Goal: Task Accomplishment & Management: Manage account settings

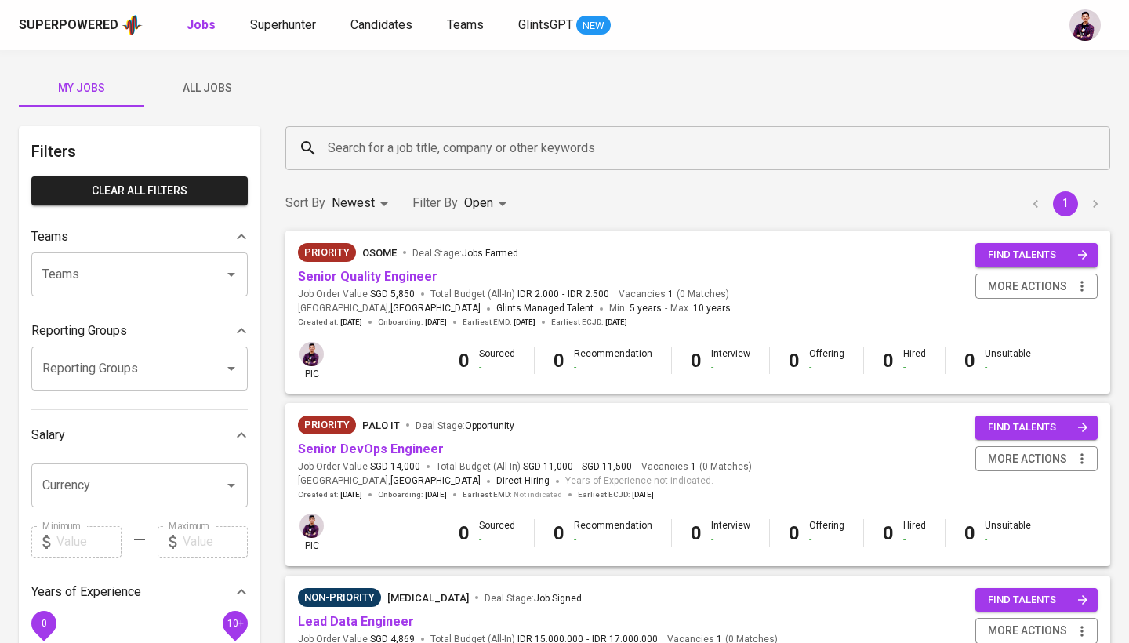
scroll to position [-1, 0]
click at [411, 274] on link "Senior Quality Engineer" at bounding box center [368, 276] width 140 height 15
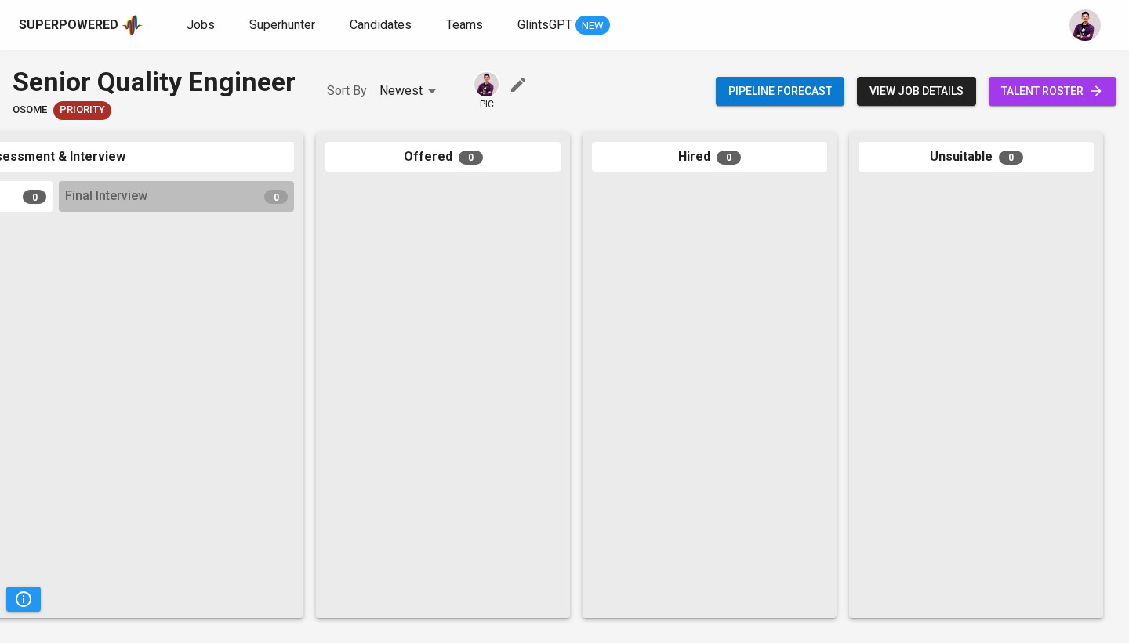
scroll to position [0, 738]
click at [1030, 84] on span "talent roster" at bounding box center [1052, 92] width 103 height 20
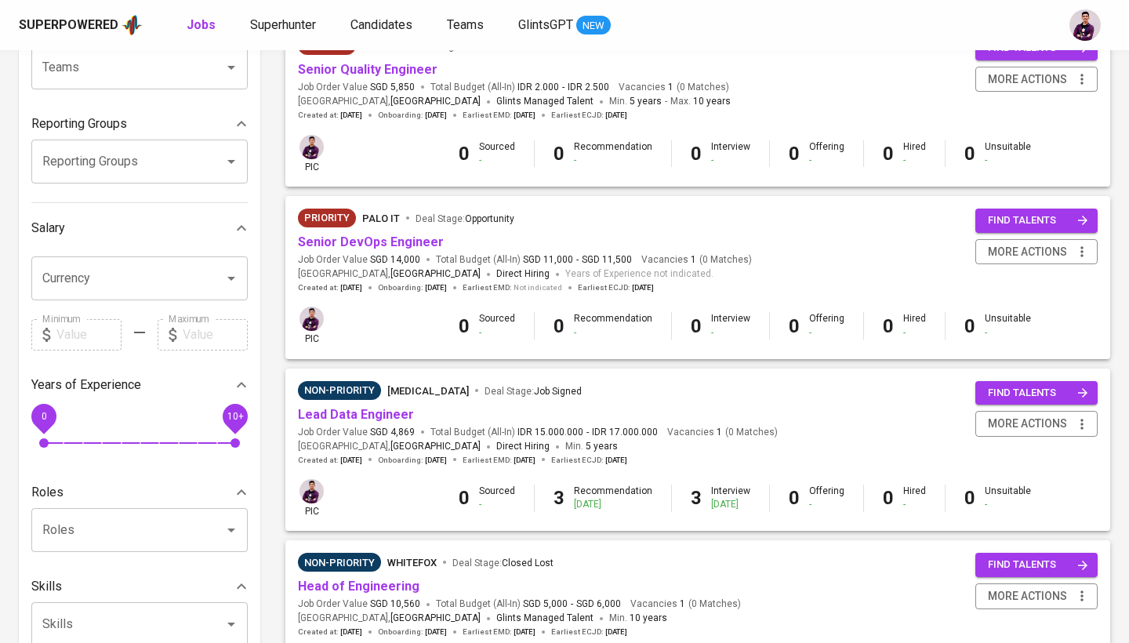
scroll to position [205, 0]
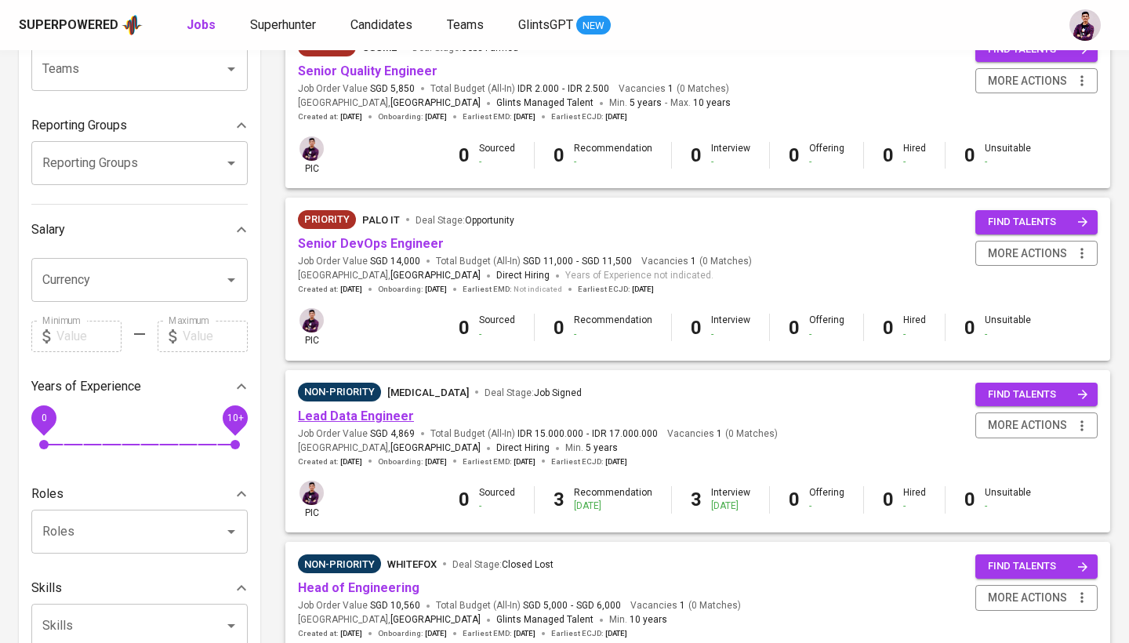
click at [391, 409] on link "Lead Data Engineer" at bounding box center [356, 416] width 116 height 15
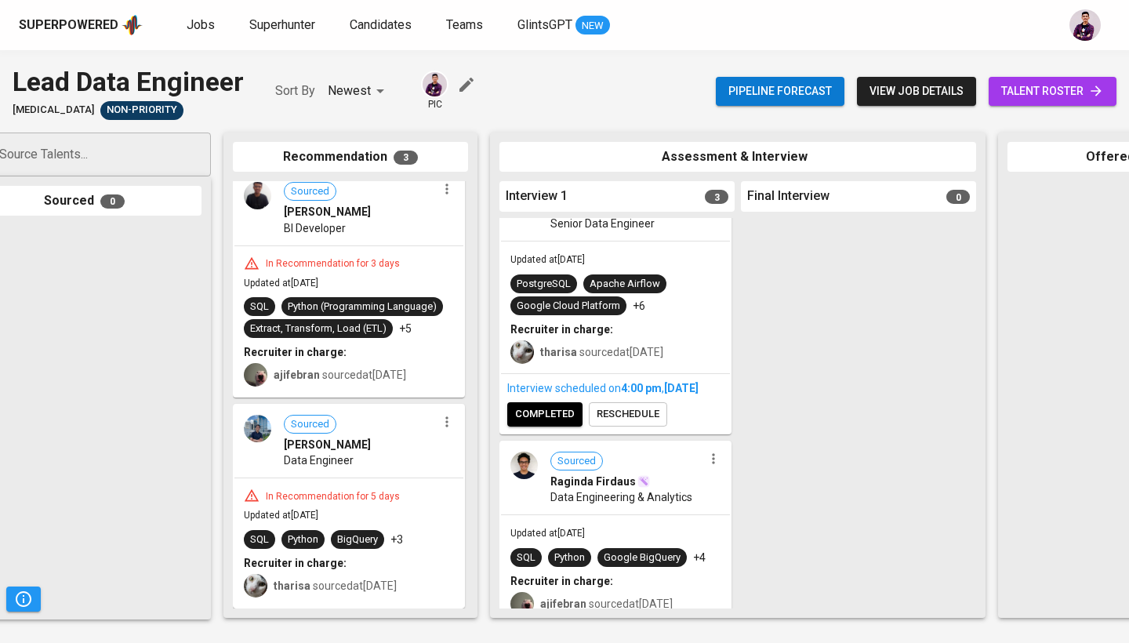
scroll to position [192, 0]
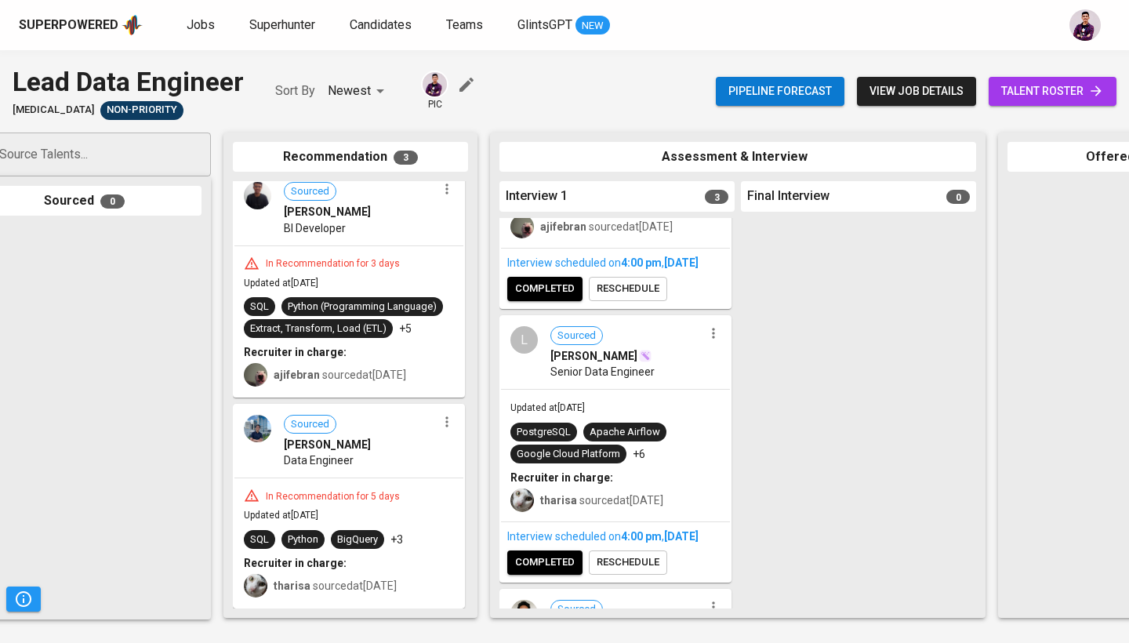
click at [528, 354] on div "L" at bounding box center [524, 339] width 27 height 27
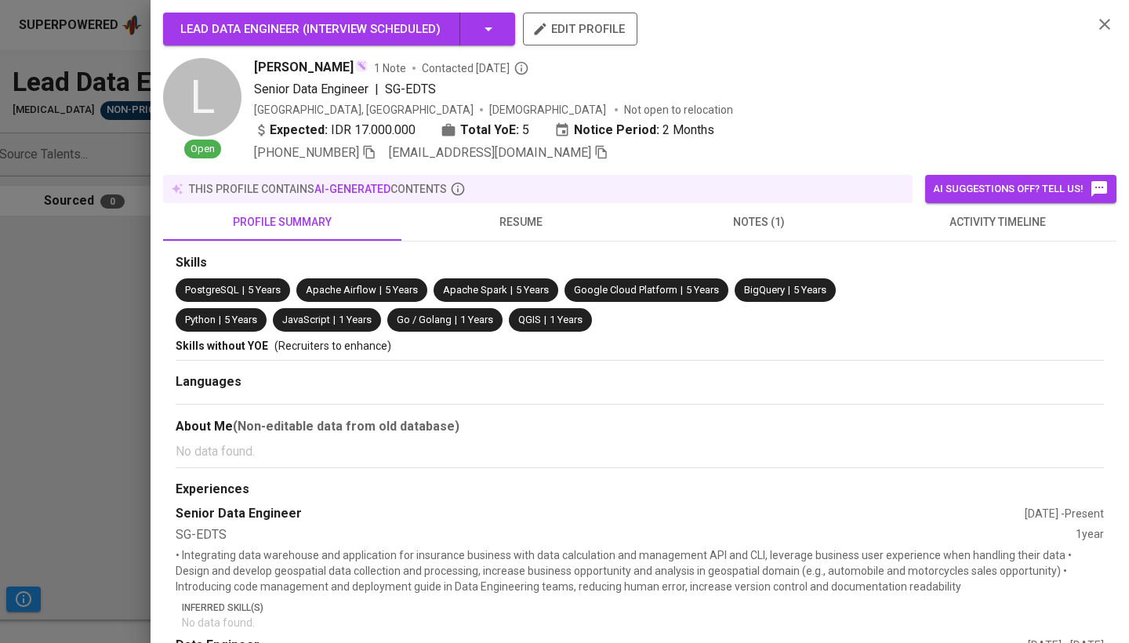
click at [533, 216] on span "resume" at bounding box center [521, 223] width 220 height 20
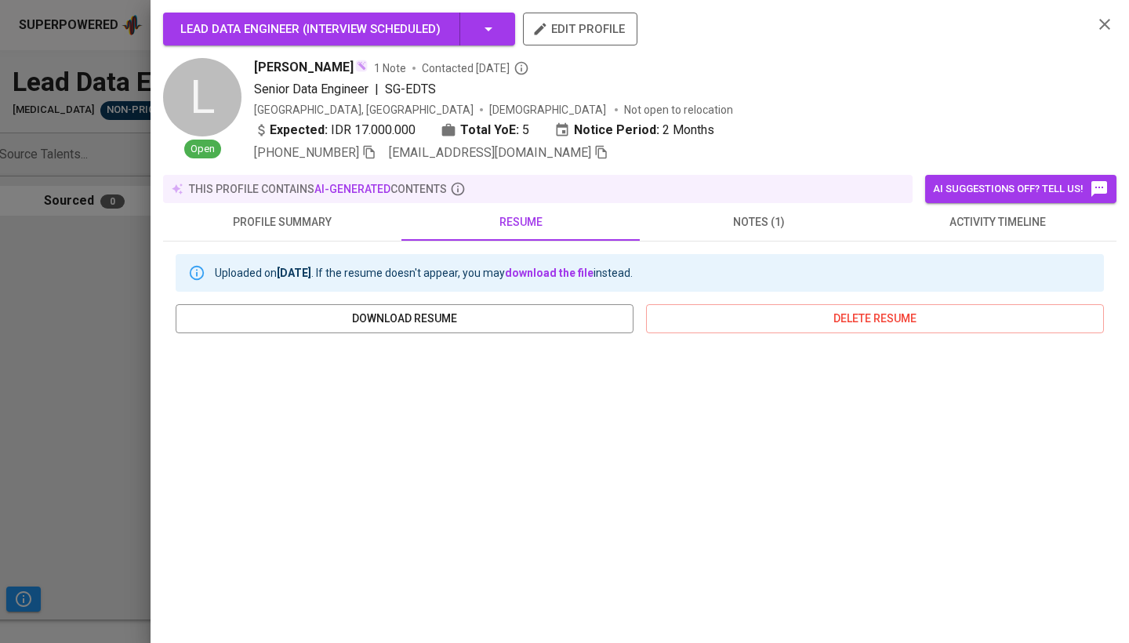
scroll to position [0, 0]
click at [1103, 27] on icon "button" at bounding box center [1104, 24] width 11 height 11
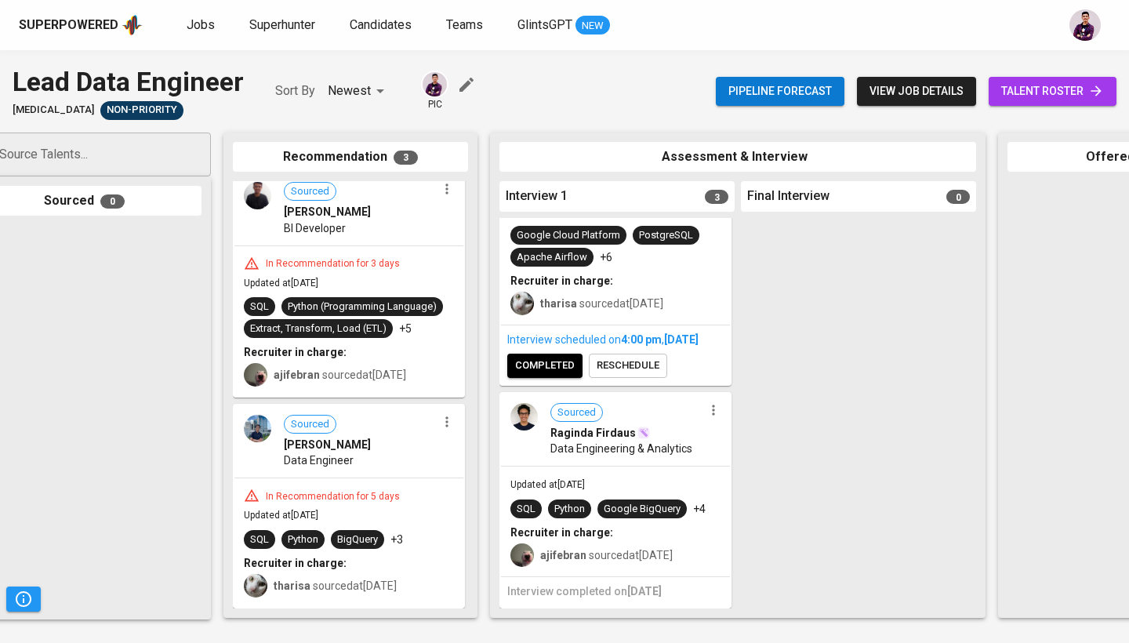
click at [533, 414] on img at bounding box center [524, 416] width 27 height 27
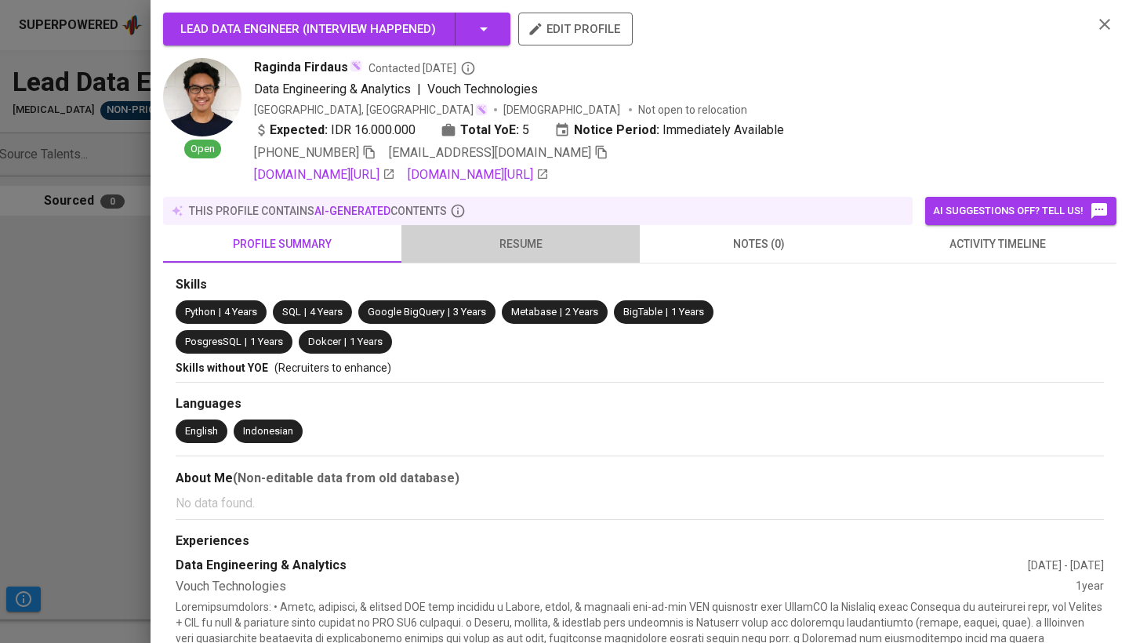
click at [552, 235] on span "resume" at bounding box center [521, 244] width 220 height 20
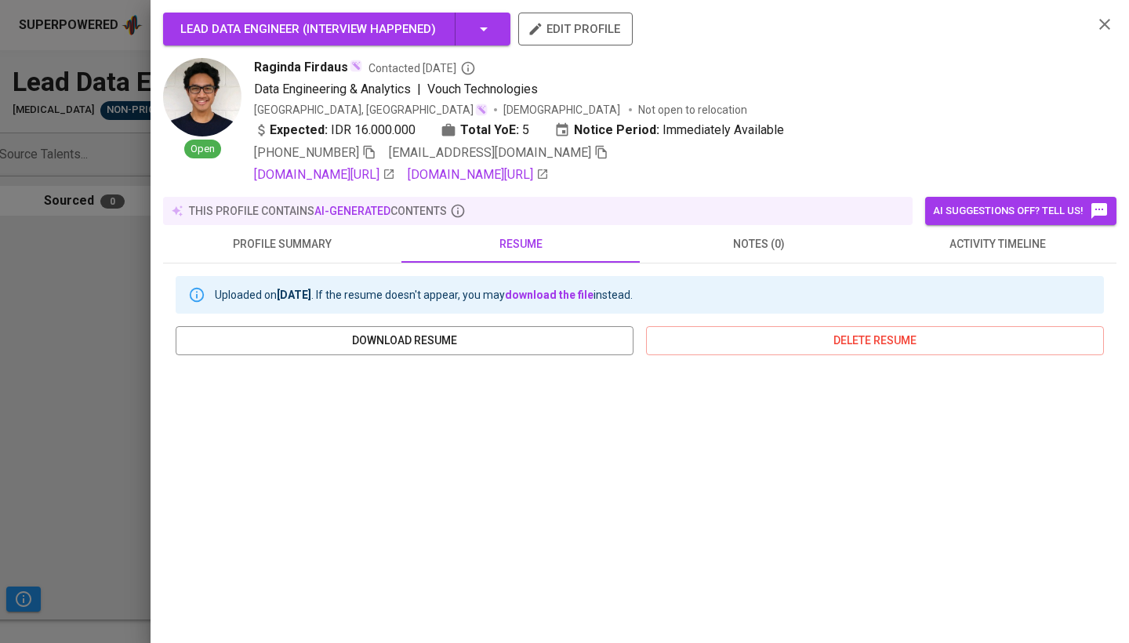
click at [1099, 35] on button "button" at bounding box center [1105, 25] width 24 height 24
